Goal: Find specific page/section: Find specific page/section

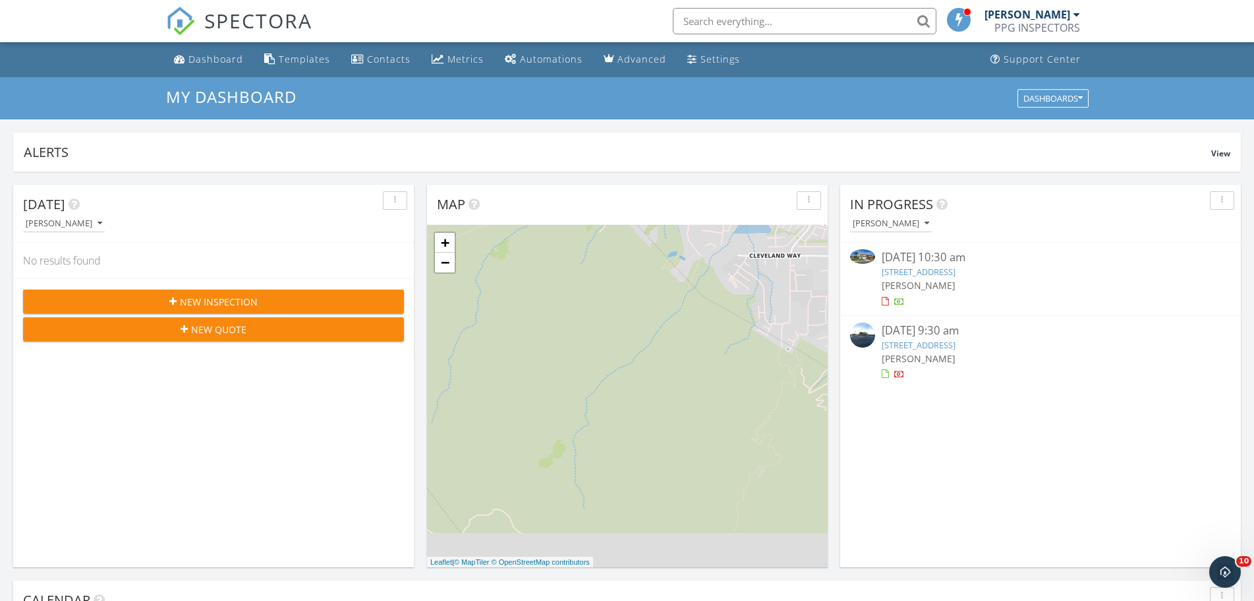
click at [751, 26] on input "text" at bounding box center [805, 21] width 264 height 26
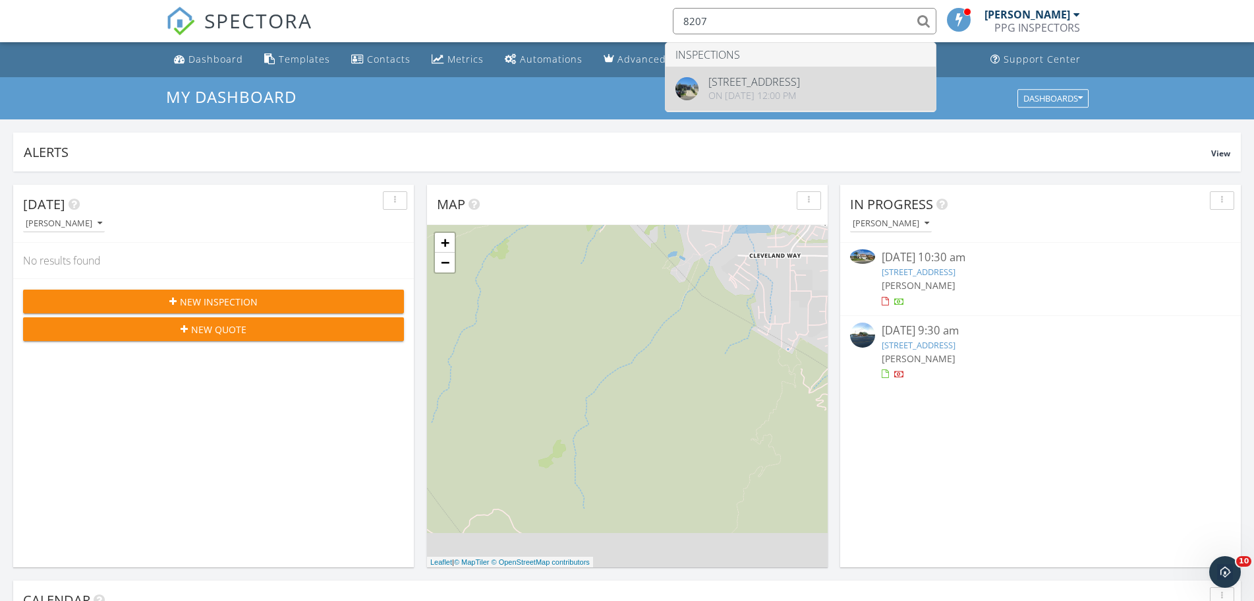
type input "8207"
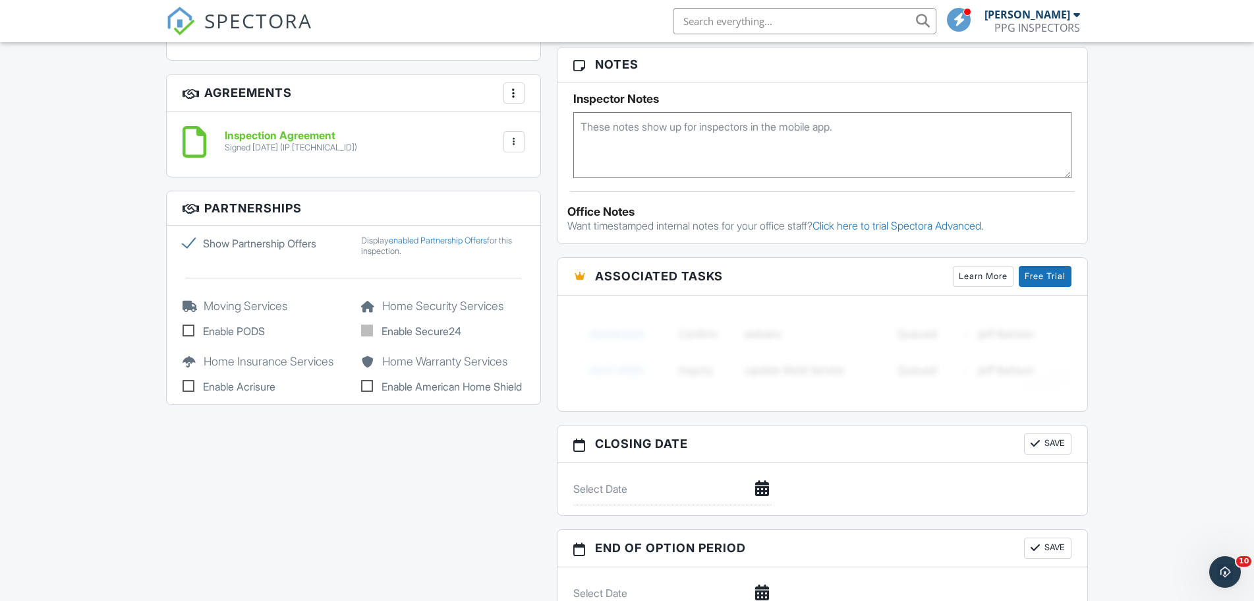
click at [266, 134] on h6 "Inspection Agreement" at bounding box center [291, 136] width 133 height 12
